Goal: Task Accomplishment & Management: Use online tool/utility

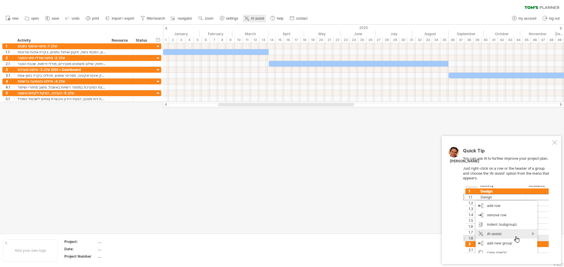
click at [252, 17] on span "AI assist" at bounding box center [257, 18] width 13 height 4
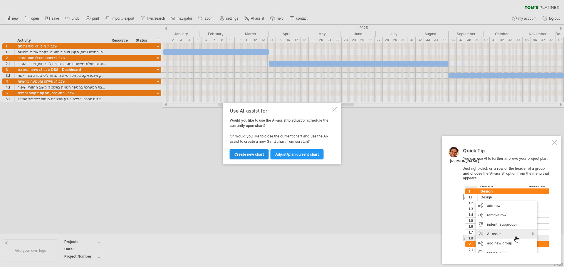
click at [245, 153] on span "Create new chart" at bounding box center [249, 154] width 30 height 4
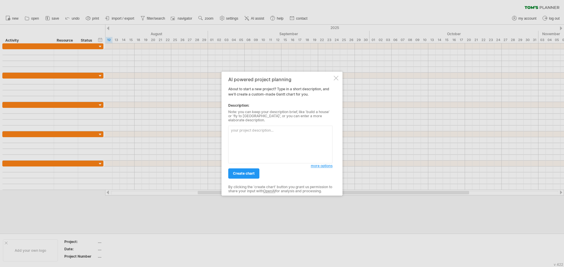
click at [253, 130] on textarea at bounding box center [280, 145] width 104 height 38
click at [255, 128] on textarea at bounding box center [280, 145] width 104 height 38
click at [264, 126] on textarea at bounding box center [280, 145] width 104 height 38
paste textarea "שלב 1: מיפוי ואיסוף נתונים"
click at [231, 132] on textarea "שלב 1: מיפוי ואיסוף נתונים תיאור השלב:" at bounding box center [280, 145] width 104 height 38
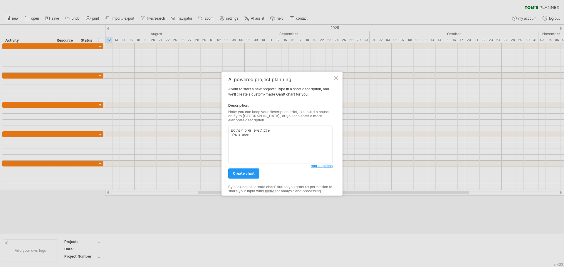
paste textarea "זיהוי מקורות נתונים, הסכמי גישה, תקנון ואיחוד נתונים, בקרת איכות ופרטיות"
click at [234, 149] on textarea "שלב 1: מיפוי ואיסוף נתונים תיאור השלב: זיהוי מקורות נתונים, הסכמי גישה, תקנון ו…" at bounding box center [280, 145] width 104 height 38
paste textarea "שלב 2: פיתוח מודלי חיזוי והסבר"
drag, startPoint x: 244, startPoint y: 155, endPoint x: 250, endPoint y: 157, distance: 6.5
click at [245, 156] on textarea "שלב 1: מיפוי ואיסוף נתונים תיאור השלב: זיהוי מקורות נתונים, הסכמי גישה, תקנון ו…" at bounding box center [280, 145] width 104 height 38
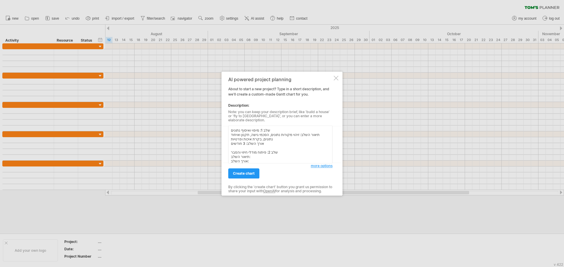
click at [253, 154] on textarea "שלב 1: מיפוי ואיסוף נתונים תיאור השלב: זיהוי מקורות נתונים, הסכמי גישה, תקנון ו…" at bounding box center [280, 145] width 104 height 38
paste textarea
click at [256, 152] on textarea "שלב 1: מיפוי ואיסוף נתונים תיאור השלב: זיהוי מקורות נתונים, הסכמי גישה, תקנון ו…" at bounding box center [280, 145] width 104 height 38
click at [256, 154] on textarea "שלב 1: מיפוי ואיסוף נתונים תיאור השלב: זיהוי מקורות נתונים, הסכמי גישה, תקנון ו…" at bounding box center [280, 145] width 104 height 38
paste textarea "בניית מודלים היררכיים לסדרות עיתיות, שילוב משתנים מסבירים, מודלי זרימות, שכבת ה…"
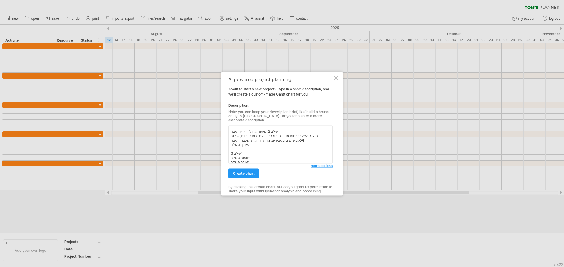
scroll to position [30, 0]
click at [251, 134] on textarea "שלב 1: מיפוי ואיסוף נתונים תיאור השלב: זיהוי מקורות נתונים, הסכמי גישה, תקנון ו…" at bounding box center [280, 145] width 104 height 38
click at [246, 144] on textarea "שלב 1: מיפוי ואיסוף נתונים תיאור השלב: זיהוי מקורות נתונים, הסכמי גישה, תקנון ו…" at bounding box center [280, 145] width 104 height 38
paste textarea "פיתוח מערכת DSS ו-Dashboard"
click at [255, 146] on textarea "שלב 1: מיפוי ואיסוף נתונים תיאור השלב: זיהוי מקורות נתונים, הסכמי גישה, תקנון ו…" at bounding box center [280, 145] width 104 height 38
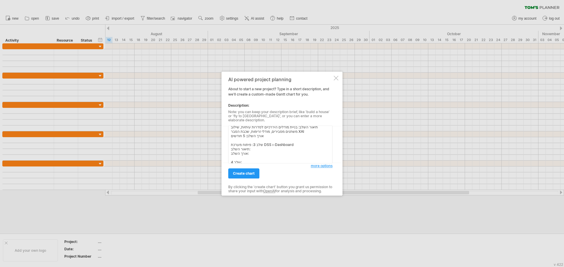
paste textarea "תכנון ופיתוח ממשק אינטראקטיבי, תסריטי שימוש, תהליכי בקרה בזמן אמת"
click at [252, 156] on textarea "שלב 1: מיפוי ואיסוף נתונים תיאור השלב: זיהוי מקורות נתונים, הסכמי גישה, תקנון ו…" at bounding box center [280, 145] width 104 height 38
click at [253, 154] on textarea "שלב 1: מיפוי ואיסוף נתונים תיאור השלב: זיהוי מקורות נתונים, הסכמי גישה, תקנון ו…" at bounding box center [280, 145] width 104 height 38
click at [250, 136] on textarea "שלב 1: מיפוי ואיסוף נתונים תיאור השלב: זיהוי מקורות נתונים, הסכמי גישה, תקנון ו…" at bounding box center [280, 145] width 104 height 38
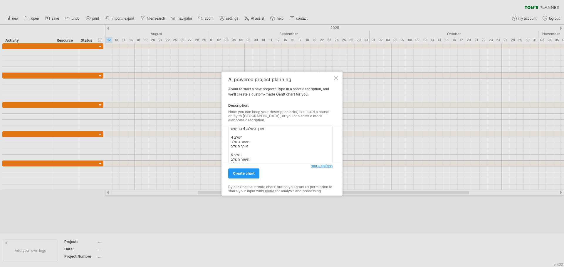
paste textarea "פיילוט והטמעה ברשויות"
click at [251, 139] on textarea "שלב 1: מיפוי ואיסוף נתונים תיאור השלב: זיהוי מקורות נתונים, הסכמי גישה, תקנון ו…" at bounding box center [280, 145] width 104 height 38
paste textarea "הרצת המערכת במספר רשויות באשכול, משוב מחזורי ושיפור"
click at [242, 159] on textarea "שלב 1: מיפוי ואיסוף נתונים תיאור השלב: זיהוי מקורות נתונים, הסכמי גישה, תקנון ו…" at bounding box center [280, 145] width 104 height 38
click at [248, 149] on textarea "שלב 1: מיפוי ואיסוף נתונים תיאור השלב: זיהוי מקורות נתונים, הסכמי גישה, תקנון ו…" at bounding box center [280, 145] width 104 height 38
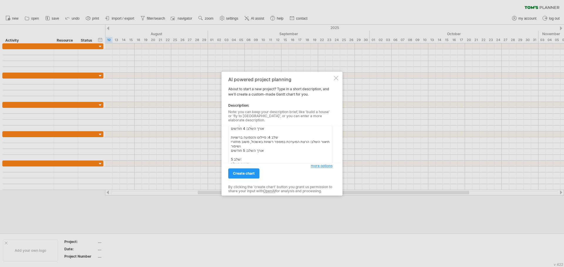
click at [243, 156] on textarea "שלב 1: מיפוי ואיסוף נתונים תיאור השלב: זיהוי מקורות נתונים, הסכמי גישה, תקנון ו…" at bounding box center [280, 145] width 104 height 38
paste textarea "הערכה, הפקת לקחים והפצה"
click at [254, 153] on textarea "שלב 1: מיפוי ואיסוף נתונים תיאור השלב: זיהוי מקורות נתונים, הסכמי גישה, תקנון ו…" at bounding box center [280, 145] width 104 height 38
paste textarea "ניתוח תוצאות הפיילוט, כתיבת דוח מסכם, הפצת הידע והכשרת צוותים לשכפול המודל"
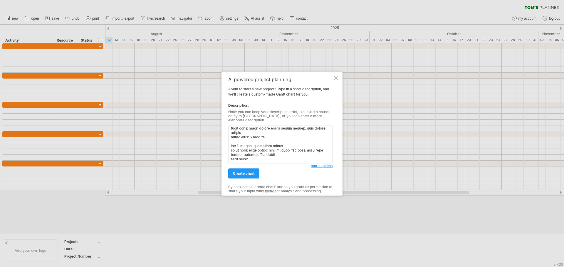
scroll to position [73, 0]
click at [252, 153] on textarea at bounding box center [280, 145] width 104 height 38
click at [250, 158] on textarea at bounding box center [280, 145] width 104 height 38
type textarea "lor 0: ipsum dolors ametco adipi elit: seddo eiusmo tempor, incid utla, etdol m…"
click at [242, 174] on link "create chart" at bounding box center [243, 174] width 31 height 10
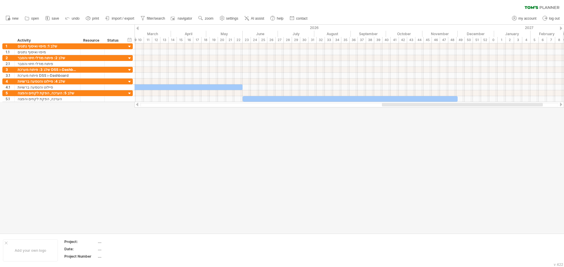
drag, startPoint x: 211, startPoint y: 105, endPoint x: 397, endPoint y: 105, distance: 186.4
click at [397, 105] on div at bounding box center [462, 105] width 161 height 4
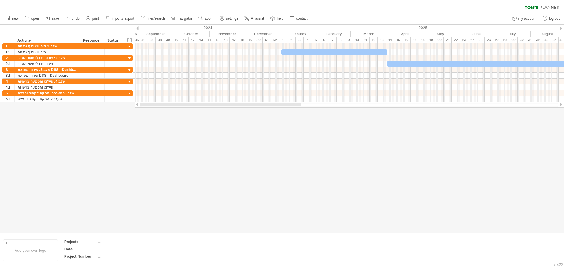
drag, startPoint x: 416, startPoint y: 104, endPoint x: 190, endPoint y: 124, distance: 227.5
click at [190, 124] on div "Trying to reach [DOMAIN_NAME] Connected again... 0% clear filter new 1" at bounding box center [282, 133] width 564 height 267
drag, startPoint x: 301, startPoint y: 105, endPoint x: 304, endPoint y: 105, distance: 3.2
click at [304, 105] on div at bounding box center [264, 105] width 147 height 4
click at [131, 46] on div at bounding box center [130, 47] width 6 height 6
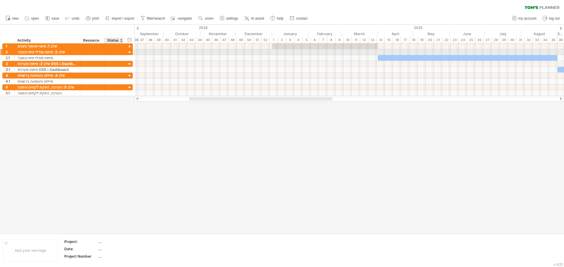
click at [127, 51] on div at bounding box center [130, 53] width 6 height 6
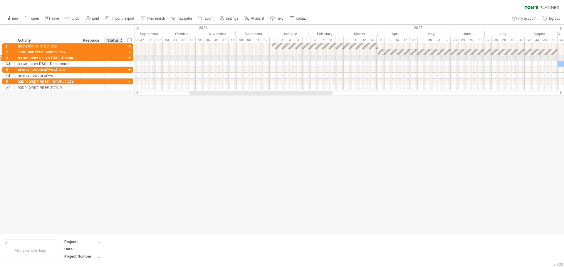
click at [128, 59] on div at bounding box center [130, 59] width 6 height 6
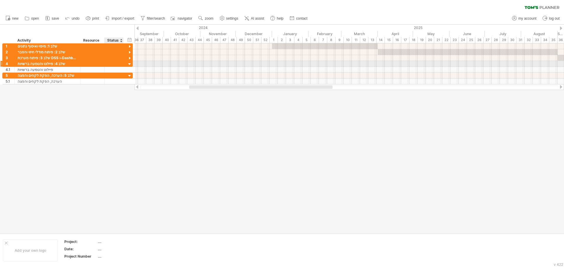
click at [129, 65] on div at bounding box center [130, 65] width 6 height 6
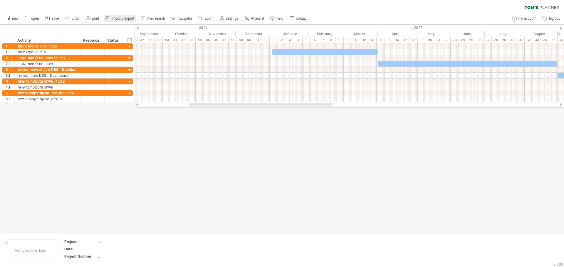
click at [126, 16] on span "import / export" at bounding box center [123, 18] width 23 height 4
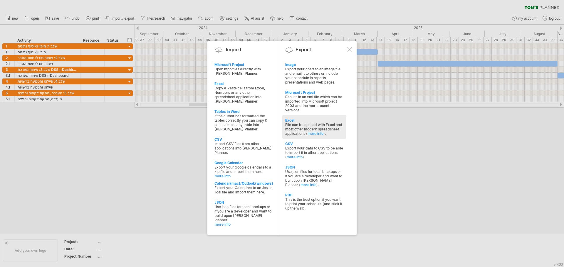
click at [304, 123] on div "File can be opened with Excel and most other modern spreadsheet applications ( …" at bounding box center [314, 129] width 58 height 13
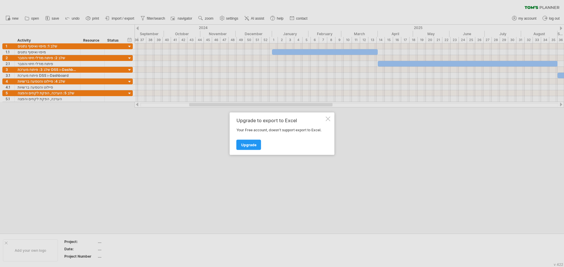
click at [327, 119] on div at bounding box center [328, 119] width 5 height 5
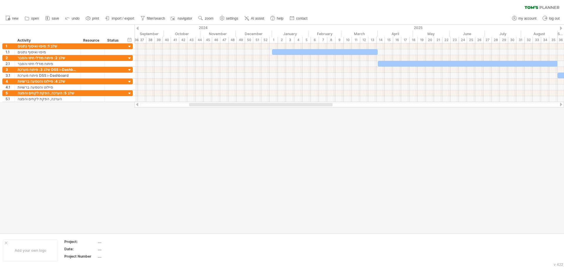
click at [119, 19] on span "import / export" at bounding box center [123, 18] width 23 height 4
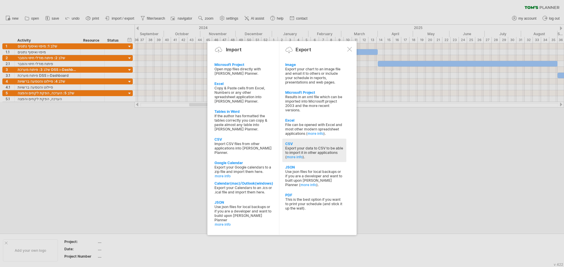
click at [299, 148] on div "Export your data to CSV to be able to import it in other applications ( more in…" at bounding box center [314, 152] width 58 height 13
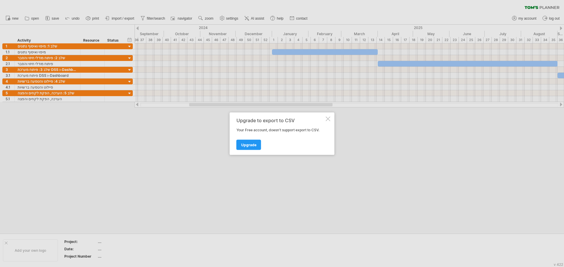
drag, startPoint x: 328, startPoint y: 118, endPoint x: 275, endPoint y: 105, distance: 54.0
click at [328, 118] on div at bounding box center [328, 119] width 5 height 5
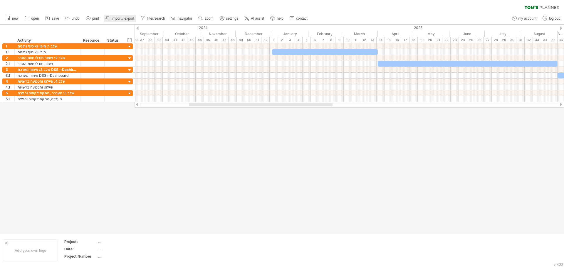
click at [112, 18] on span "import / export" at bounding box center [123, 18] width 23 height 4
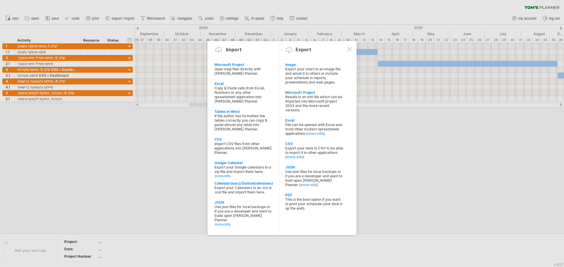
click at [158, 154] on div at bounding box center [282, 133] width 564 height 267
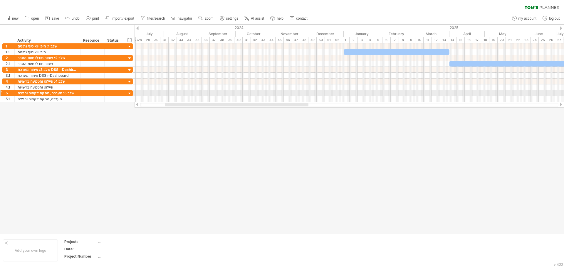
drag, startPoint x: 207, startPoint y: 106, endPoint x: 180, endPoint y: 94, distance: 29.3
click at [181, 95] on div "Trying to reach [DOMAIN_NAME] Connected again... 0% clear filter new 1" at bounding box center [282, 133] width 564 height 267
click at [119, 16] on link "import / export" at bounding box center [120, 19] width 32 height 8
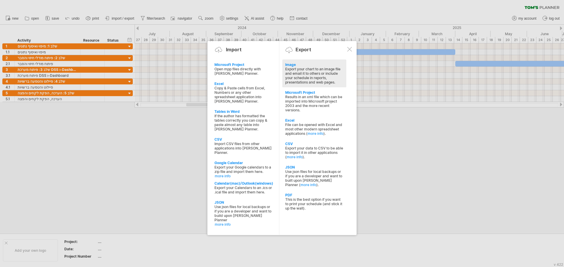
click at [301, 74] on div "Export your chart to an image file and email it to others or include your sched…" at bounding box center [314, 76] width 58 height 18
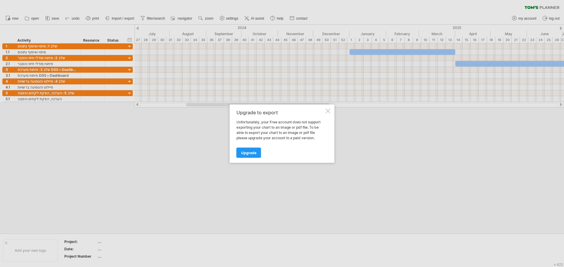
click at [328, 111] on div at bounding box center [328, 111] width 5 height 5
